Goal: Transaction & Acquisition: Purchase product/service

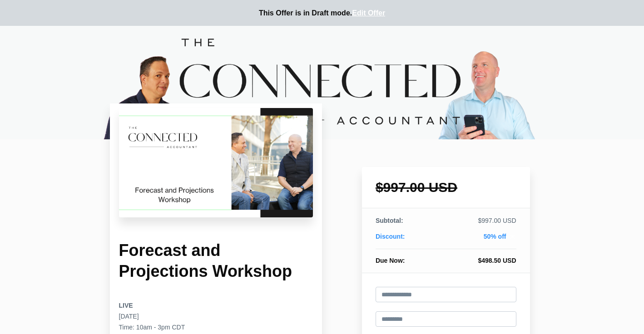
click at [197, 316] on div "LIVE September 13, 2022 Time: 10am - 3pm CDT" at bounding box center [216, 323] width 194 height 44
